Goal: Check status: Check status

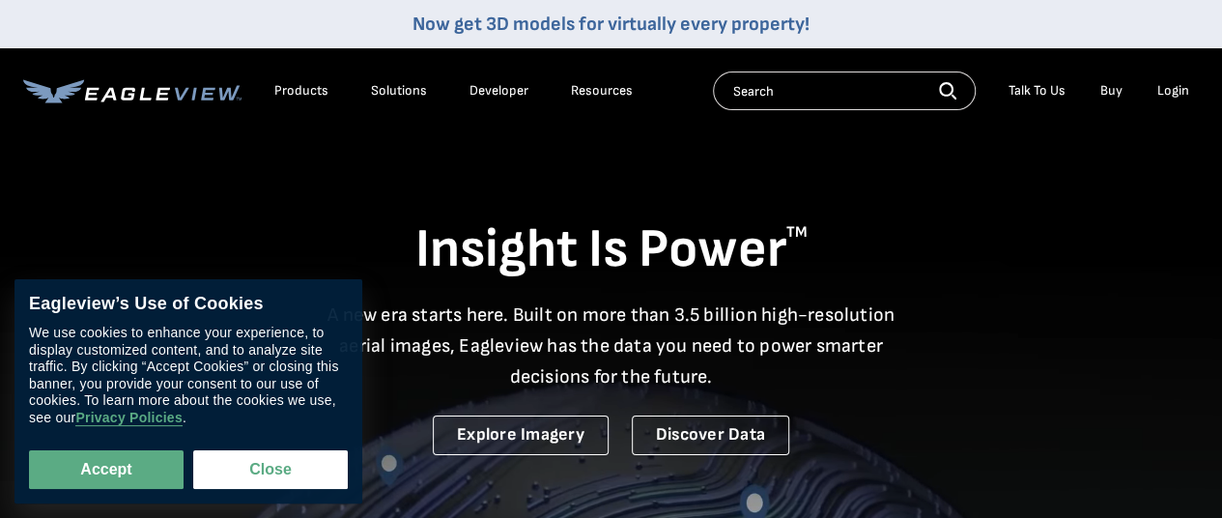
click at [1169, 91] on div "Login" at bounding box center [1173, 90] width 32 height 17
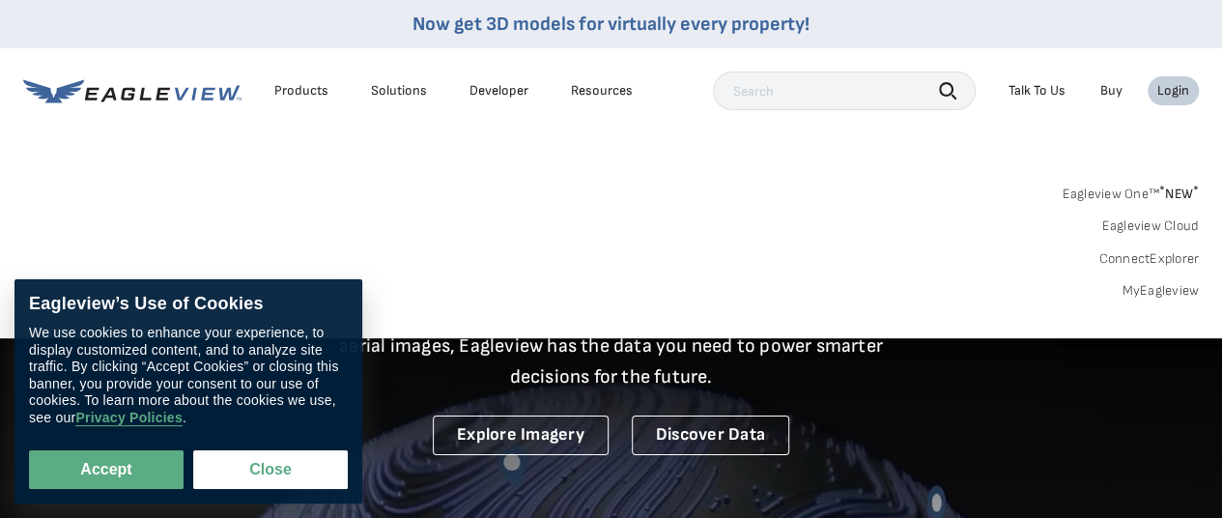
click at [1163, 299] on div "Search Products Our Product Areas Imagery 1-Inch GSD Aerial Imagery *" at bounding box center [611, 248] width 1222 height 182
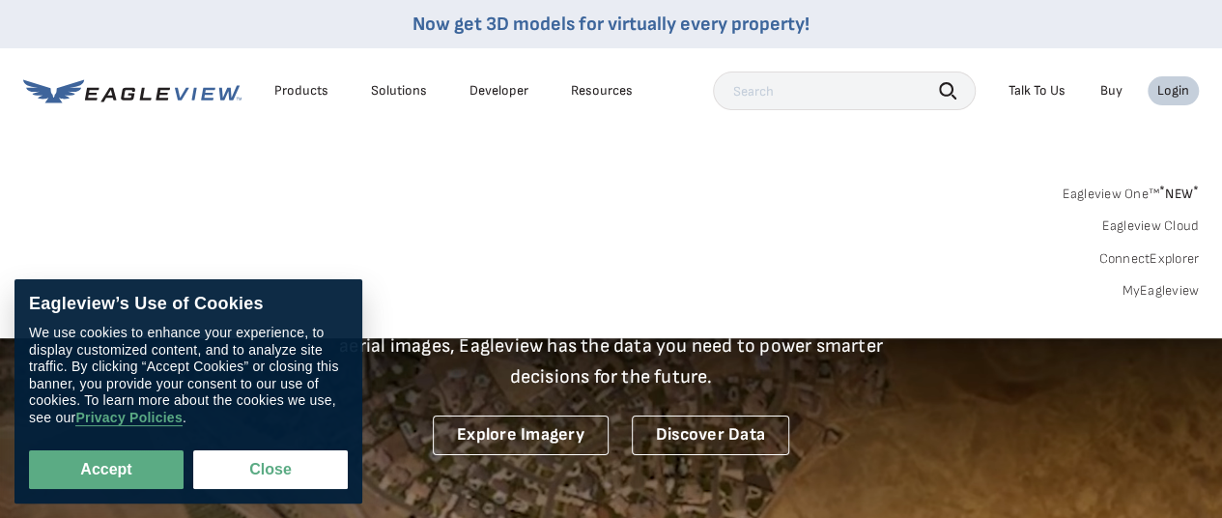
click at [1163, 291] on link "MyEagleview" at bounding box center [1160, 290] width 77 height 17
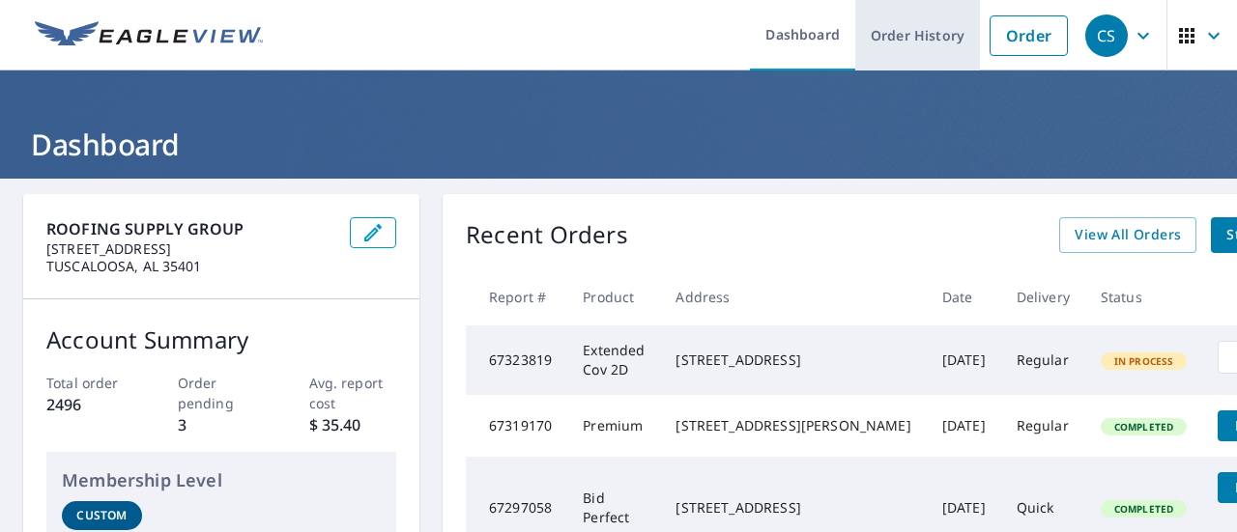
click at [920, 44] on link "Order History" at bounding box center [917, 35] width 125 height 71
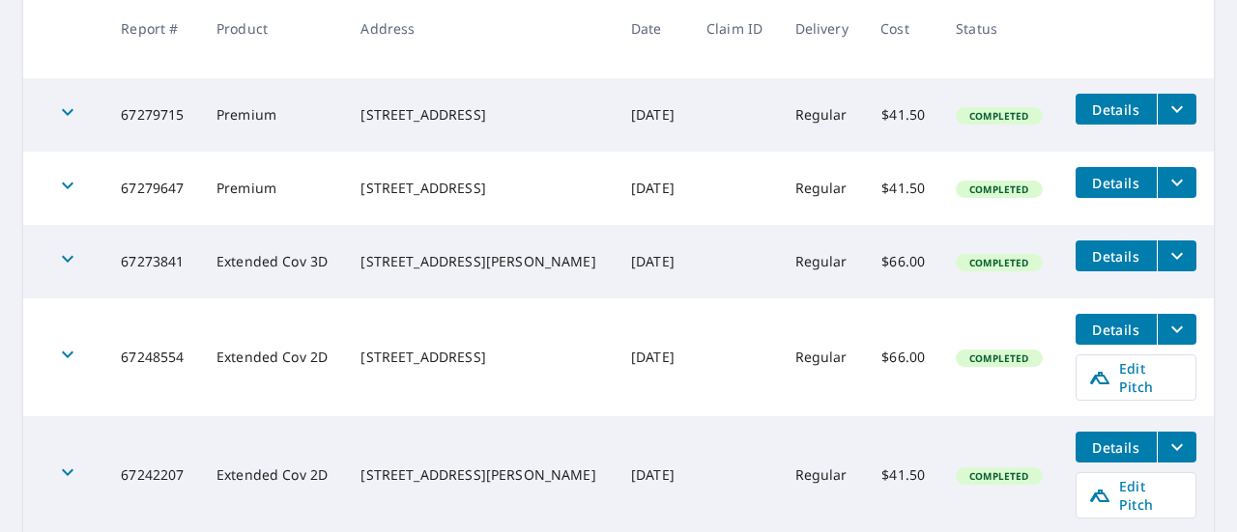
scroll to position [889, 0]
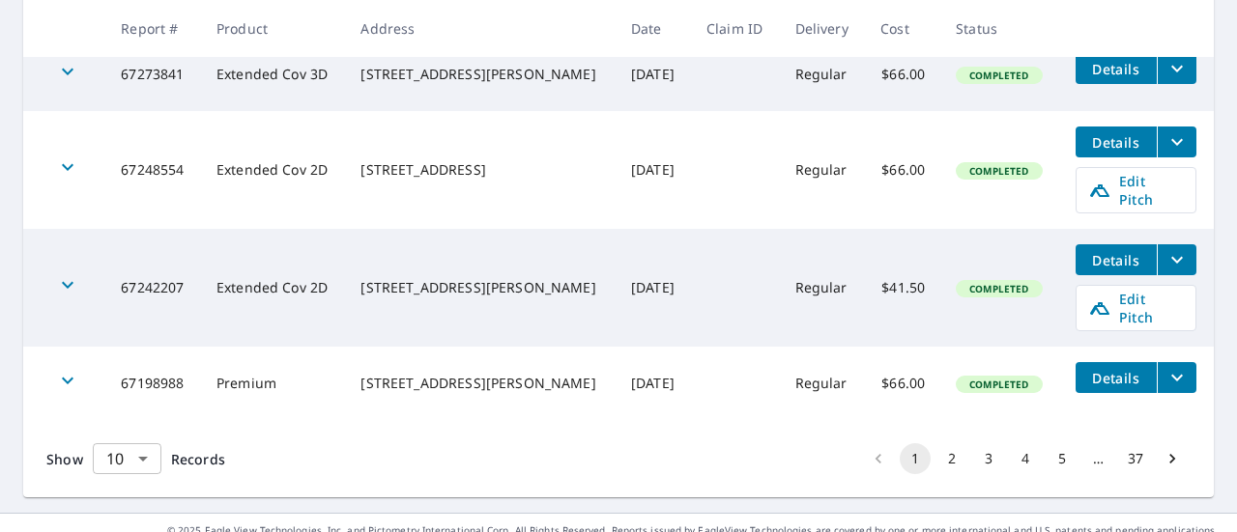
click at [151, 423] on body "CS CS Dashboard Order History Order CS Dashboard / Order History Order History …" at bounding box center [618, 266] width 1237 height 532
click at [120, 488] on li "100" at bounding box center [126, 491] width 69 height 35
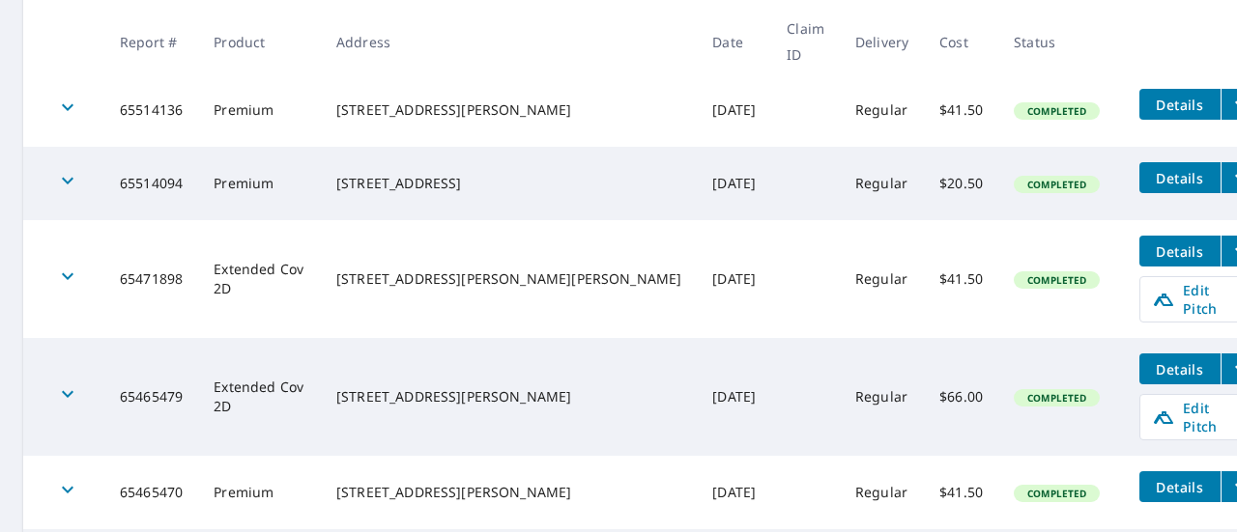
scroll to position [8461, 0]
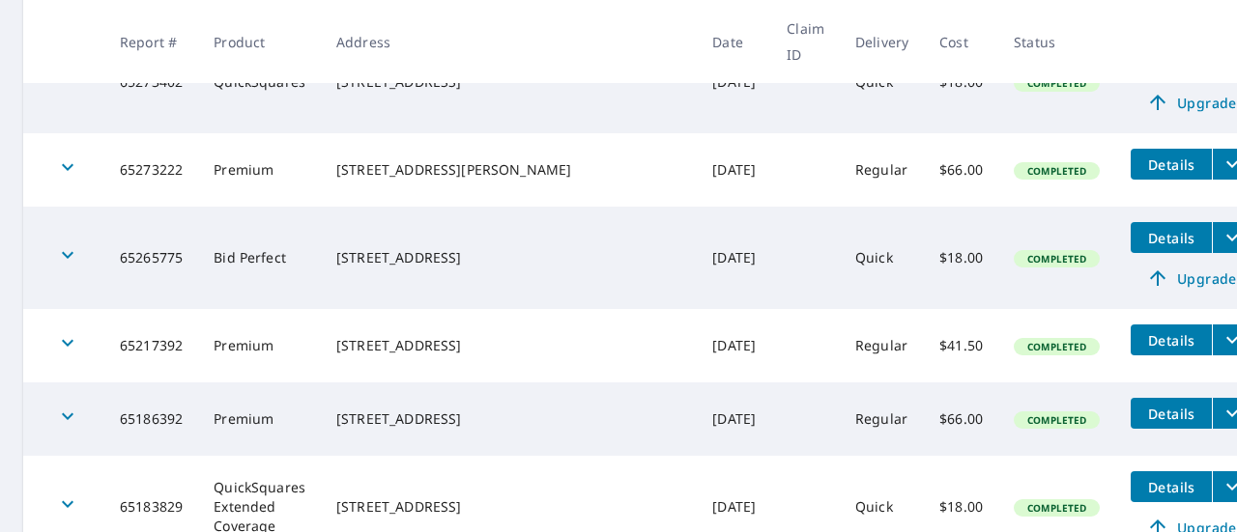
scroll to position [1884, 0]
